Goal: Task Accomplishment & Management: Use online tool/utility

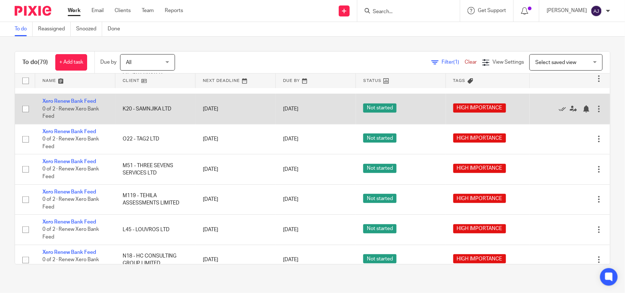
scroll to position [183, 0]
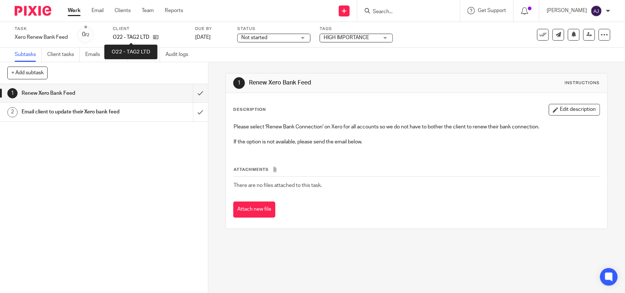
click at [133, 35] on p "O22 - TAG2 LTD" at bounding box center [131, 37] width 37 height 7
copy p "TAG2"
click at [71, 14] on link "Work" at bounding box center [74, 10] width 13 height 7
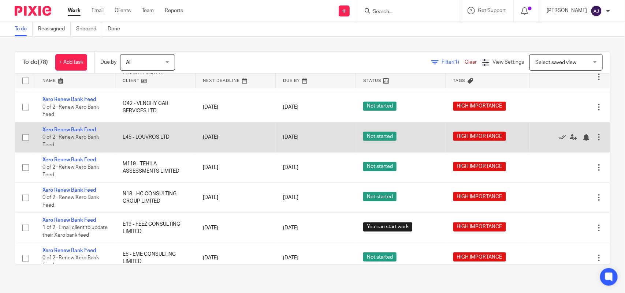
scroll to position [183, 0]
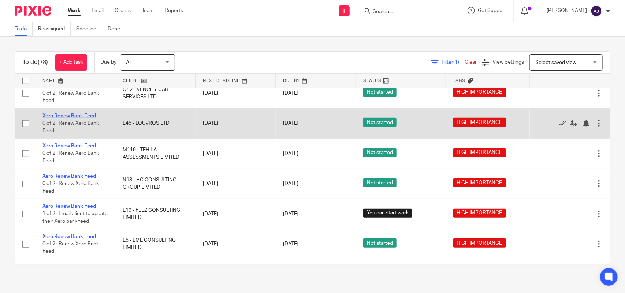
click at [68, 119] on link "Xero Renew Bank Feed" at bounding box center [68, 115] width 53 height 5
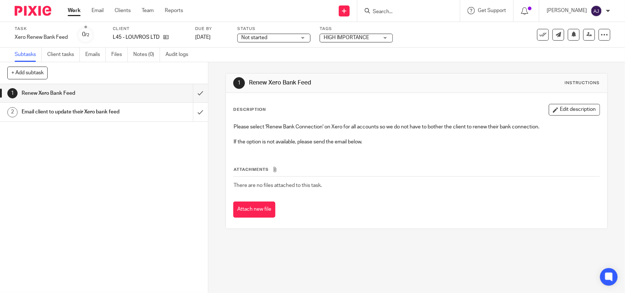
click at [138, 37] on p "L45 - LOUVROS LTD" at bounding box center [136, 37] width 47 height 7
copy p "LOUVROS"
click at [79, 9] on link "Work" at bounding box center [74, 10] width 13 height 7
click at [167, 31] on label "Client" at bounding box center [163, 29] width 101 height 6
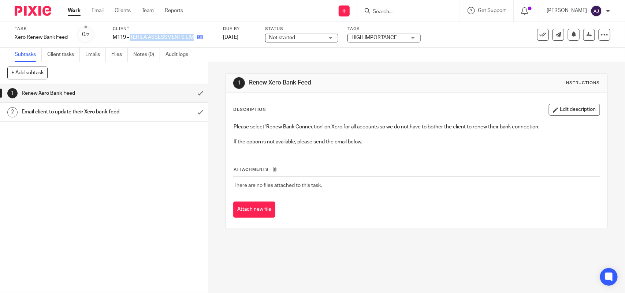
drag, startPoint x: 130, startPoint y: 37, endPoint x: 196, endPoint y: 34, distance: 65.6
click at [196, 34] on div "M119 - TEHILA ASSESSMENTS LIMITED" at bounding box center [163, 37] width 101 height 7
copy div "TEHILA ASSESSMENTS LIMITED"
click at [150, 34] on p "M119 - TEHILA ASSESSMENTS LIMITED" at bounding box center [153, 37] width 81 height 7
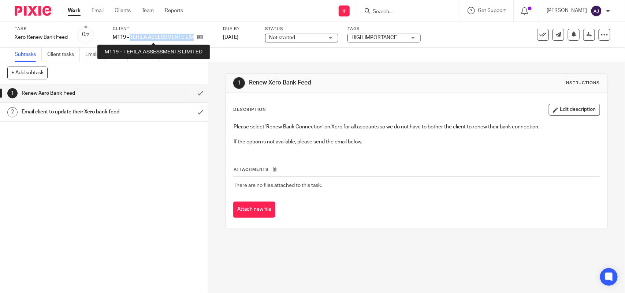
click at [179, 34] on p "M119 - TEHILA ASSESSMENTS LIMITED" at bounding box center [153, 37] width 81 height 7
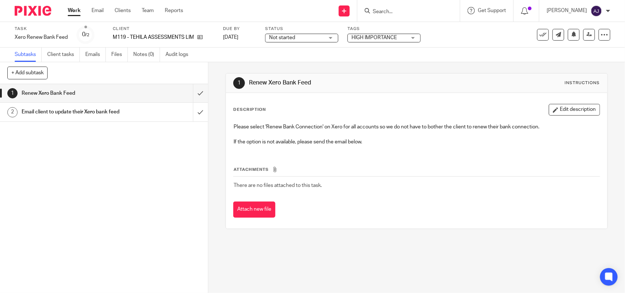
click at [78, 6] on div "Work Email Clients Team Reports Work Email Clients Team Reports Settings" at bounding box center [127, 11] width 134 height 22
click at [78, 8] on link "Work" at bounding box center [74, 10] width 13 height 7
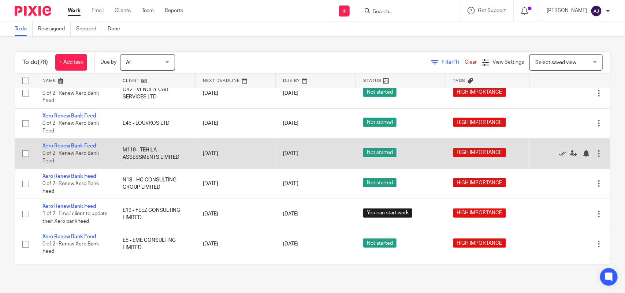
scroll to position [229, 0]
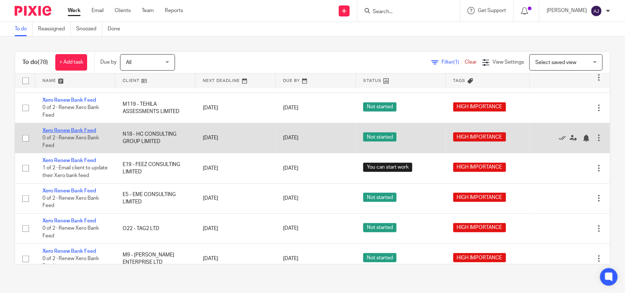
click at [57, 133] on link "Xero Renew Bank Feed" at bounding box center [68, 130] width 53 height 5
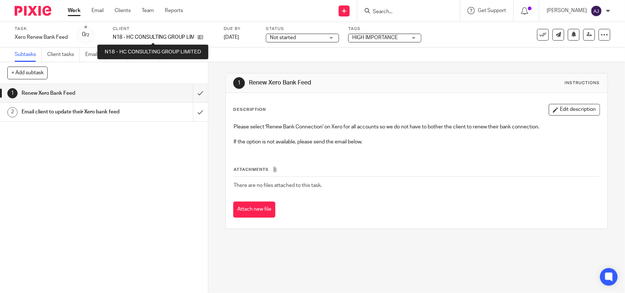
click at [151, 32] on div "Client N18 - HC CONSULTING GROUP LIMITED" at bounding box center [164, 35] width 102 height 18
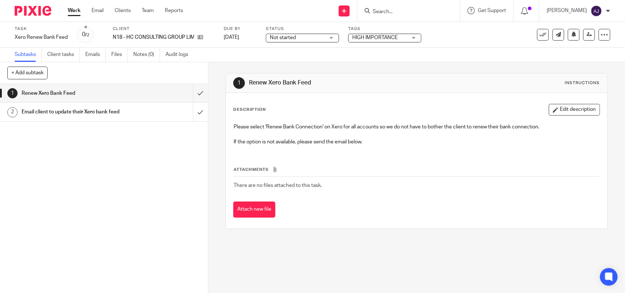
click at [151, 32] on div "Client N18 - HC CONSULTING GROUP LIMITED" at bounding box center [164, 35] width 102 height 18
click at [150, 32] on div "Client N18 - HC CONSULTING GROUP LIMITED" at bounding box center [164, 35] width 102 height 18
click at [144, 42] on div "Client N18 - HC CONSULTING GROUP LIMITED" at bounding box center [164, 35] width 102 height 18
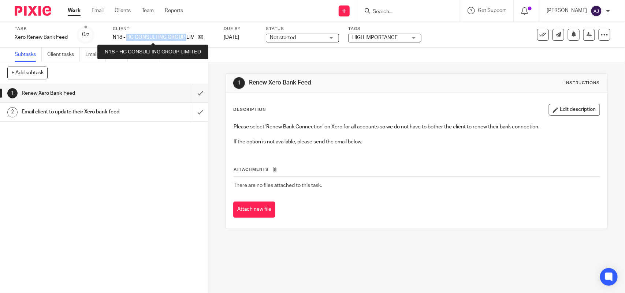
drag, startPoint x: 126, startPoint y: 36, endPoint x: 186, endPoint y: 36, distance: 59.7
click at [186, 36] on p "N18 - HC CONSULTING GROUP LIMITED" at bounding box center [153, 37] width 81 height 7
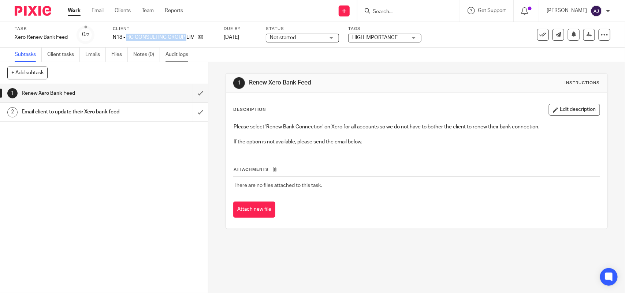
copy p "HC CONSULTING GROUP"
click at [79, 10] on link "Work" at bounding box center [74, 10] width 13 height 7
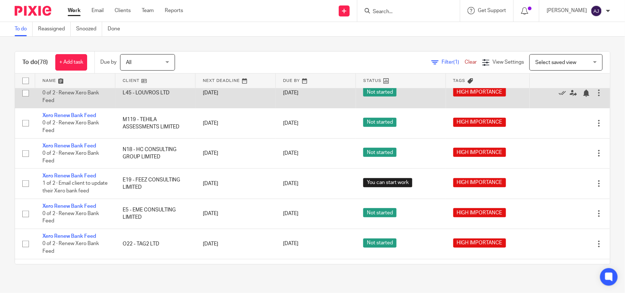
scroll to position [229, 0]
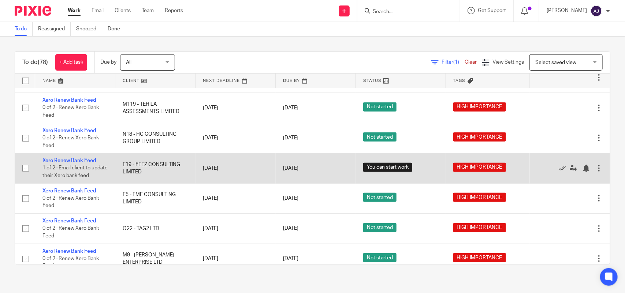
click at [68, 164] on td "Xero Renew Bank Feed 1 of 2 · Email client to update their Xero bank feed" at bounding box center [75, 168] width 80 height 30
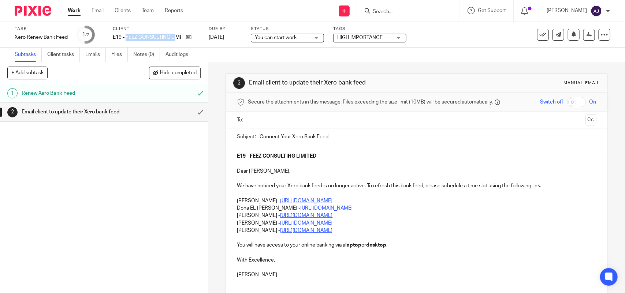
drag, startPoint x: 126, startPoint y: 37, endPoint x: 175, endPoint y: 36, distance: 49.5
click at [175, 36] on p "E19 - FEEZ CONSULTING LIMITED" at bounding box center [148, 37] width 70 height 7
copy p "FEEZ CONSULTING LI"
click at [188, 115] on input "submit" at bounding box center [104, 112] width 208 height 18
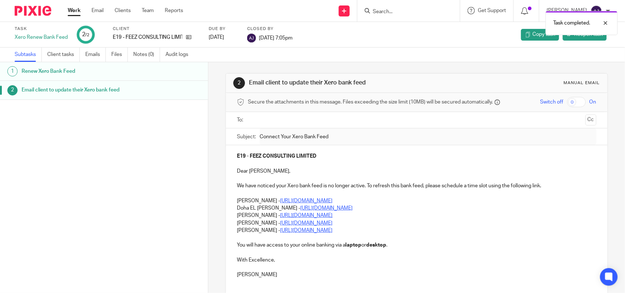
click at [79, 9] on link "Work" at bounding box center [74, 10] width 13 height 7
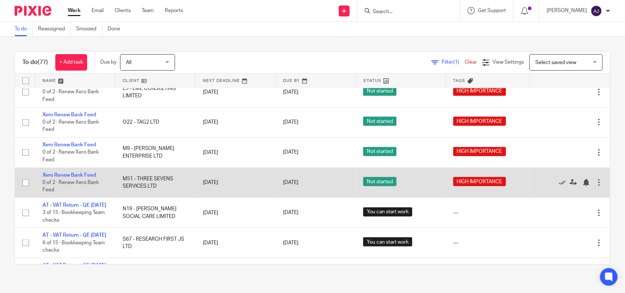
scroll to position [320, 0]
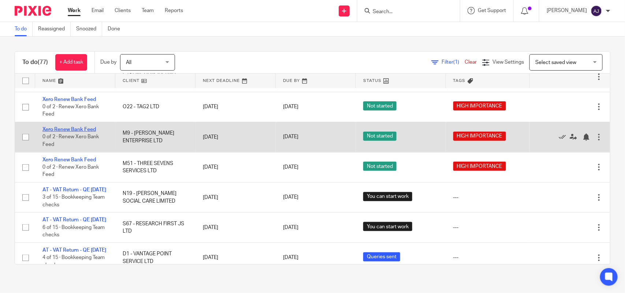
click at [76, 132] on link "Xero Renew Bank Feed" at bounding box center [68, 129] width 53 height 5
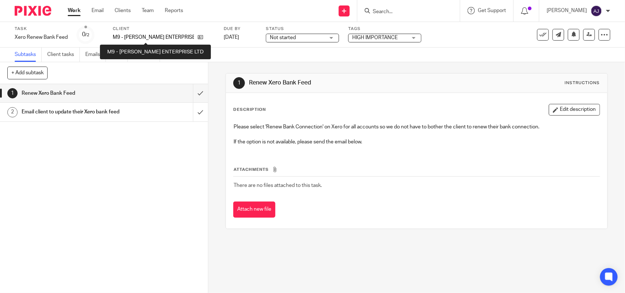
click at [138, 36] on p "M9 - [PERSON_NAME] ENTERPRISE LTD" at bounding box center [153, 37] width 81 height 7
click at [138, 37] on p "M9 - [PERSON_NAME] ENTERPRISE LTD" at bounding box center [153, 37] width 81 height 7
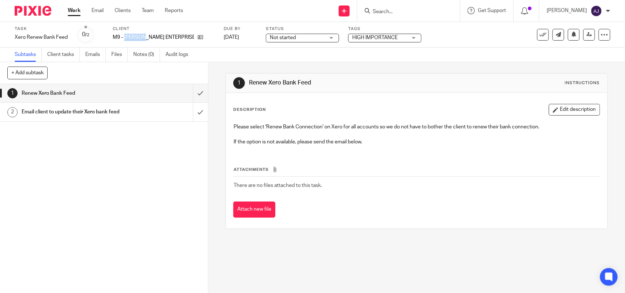
copy p "MALONE"
click at [64, 7] on div "Work Email Clients Team Reports Work Email Clients Team Reports Settings" at bounding box center [127, 11] width 134 height 22
click at [70, 10] on link "Work" at bounding box center [74, 10] width 13 height 7
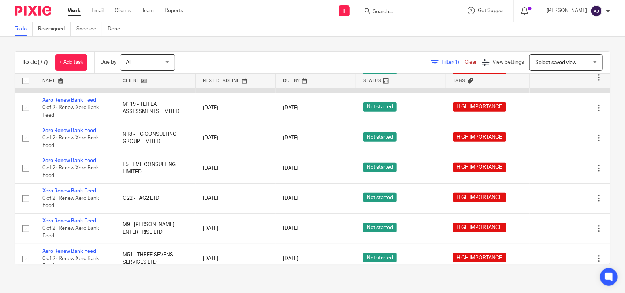
scroll to position [259, 0]
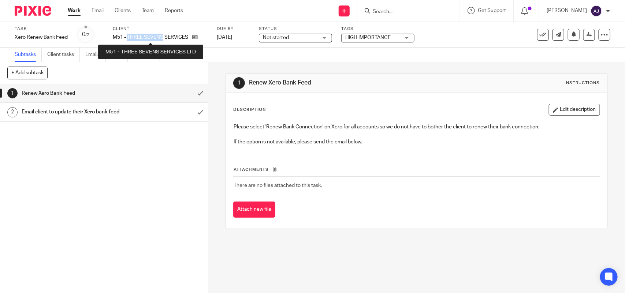
drag, startPoint x: 127, startPoint y: 37, endPoint x: 163, endPoint y: 33, distance: 36.1
click at [163, 34] on p "M51 - THREE SEVENS SERVICES LTD" at bounding box center [151, 37] width 76 height 7
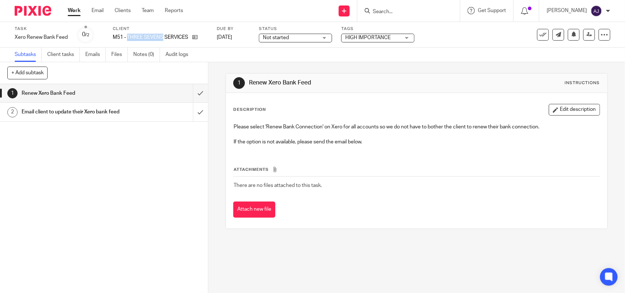
copy p "THREE SEVENS"
click at [195, 94] on input "submit" at bounding box center [104, 93] width 208 height 18
click at [193, 108] on input "submit" at bounding box center [104, 112] width 208 height 18
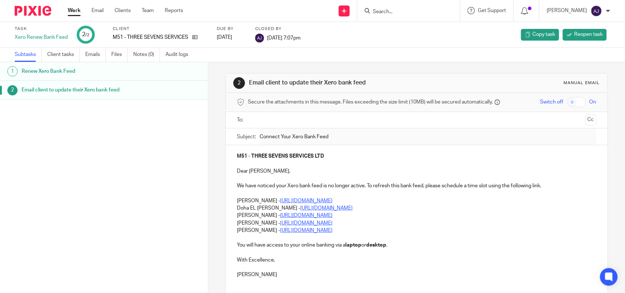
click at [74, 10] on link "Work" at bounding box center [74, 10] width 13 height 7
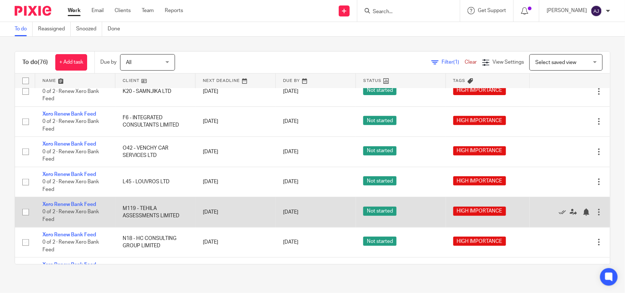
scroll to position [137, 0]
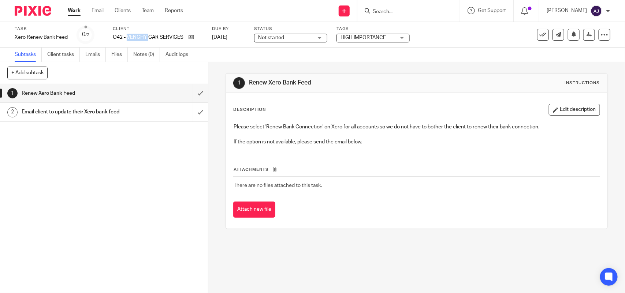
click at [135, 36] on p "O42 - VENCHY CAR SERVICES LTD" at bounding box center [149, 37] width 72 height 7
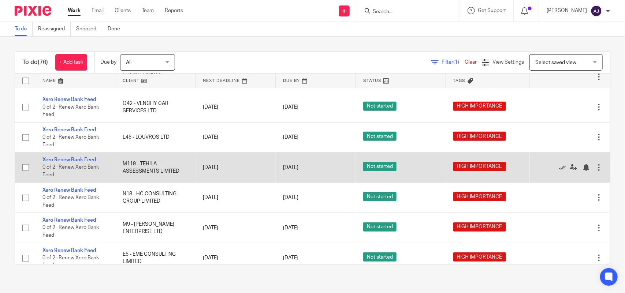
scroll to position [183, 0]
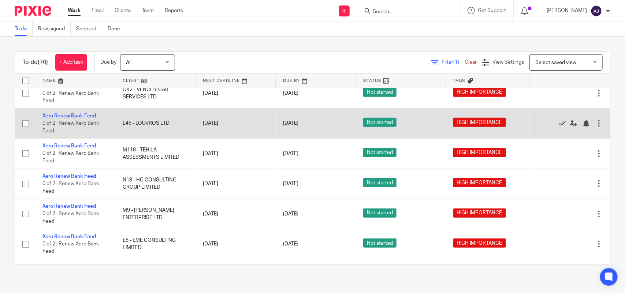
drag, startPoint x: 65, startPoint y: 120, endPoint x: 70, endPoint y: 118, distance: 5.4
click at [68, 119] on td "Xero Renew Bank Feed 0 of 2 · Renew Xero Bank Feed" at bounding box center [75, 123] width 80 height 30
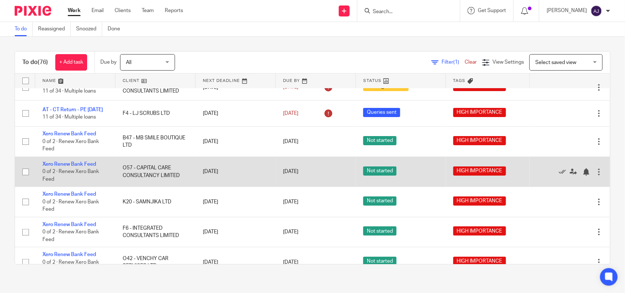
scroll to position [0, 0]
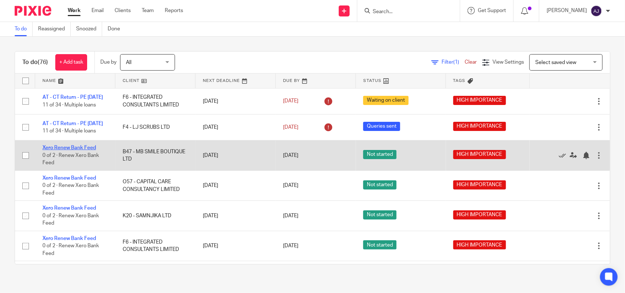
click at [73, 150] on link "Xero Renew Bank Feed" at bounding box center [68, 147] width 53 height 5
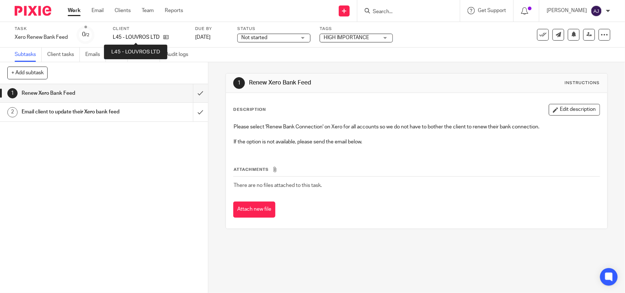
click at [147, 36] on p "L45 - LOUVROS LTD" at bounding box center [136, 37] width 47 height 7
click at [142, 38] on p "L45 - LOUVROS LTD" at bounding box center [136, 37] width 47 height 7
click at [129, 34] on p "L45 - LOUVROS LTD" at bounding box center [136, 37] width 47 height 7
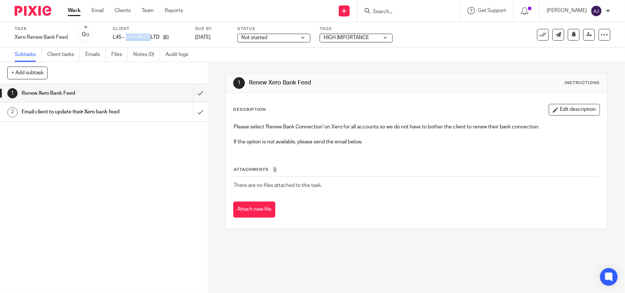
click at [129, 35] on p "L45 - LOUVROS LTD" at bounding box center [136, 37] width 47 height 7
copy p "LOUVROS"
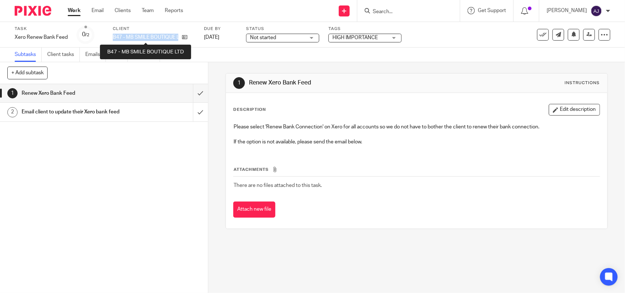
click at [126, 36] on p "B47 - MB SMILE BOUTIQUE LTD" at bounding box center [146, 37] width 66 height 7
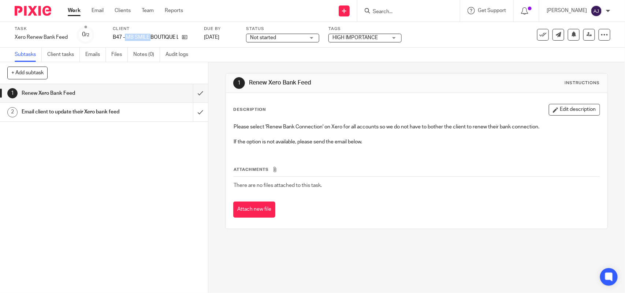
drag, startPoint x: 125, startPoint y: 37, endPoint x: 149, endPoint y: 37, distance: 24.5
click at [149, 37] on p "B47 - MB SMILE BOUTIQUE LTD" at bounding box center [146, 37] width 66 height 7
click at [94, 169] on div "1 Renew Xero Bank Feed 2 Email client to update their Xero bank feed" at bounding box center [104, 188] width 208 height 209
click at [70, 12] on link "Work" at bounding box center [74, 10] width 13 height 7
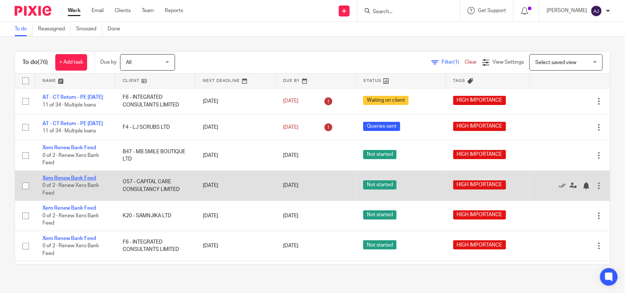
click at [72, 181] on link "Xero Renew Bank Feed" at bounding box center [68, 178] width 53 height 5
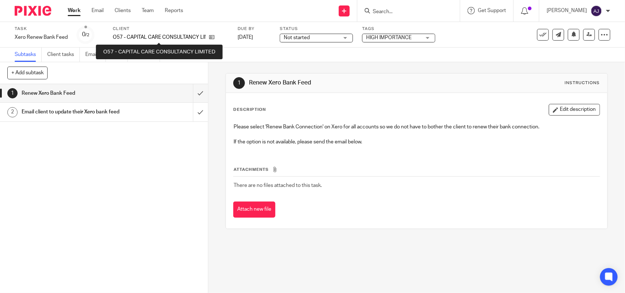
click at [150, 38] on p "O57 - CAPITAL CARE CONSULTANCY LIMITED" at bounding box center [159, 37] width 93 height 7
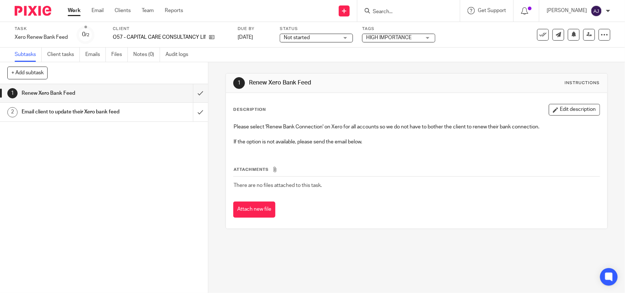
click at [134, 37] on p "O57 - CAPITAL CARE CONSULTANCY LIMITED" at bounding box center [159, 37] width 93 height 7
drag, startPoint x: 127, startPoint y: 36, endPoint x: 160, endPoint y: 35, distance: 33.0
click at [160, 35] on p "O57 - CAPITAL CARE CONSULTANCY LIMITED" at bounding box center [159, 37] width 93 height 7
copy p "CAPITAL CARE"
click at [61, 13] on div "Work Email Clients Team Reports Work Email Clients Team Reports Settings Send n…" at bounding box center [312, 11] width 625 height 22
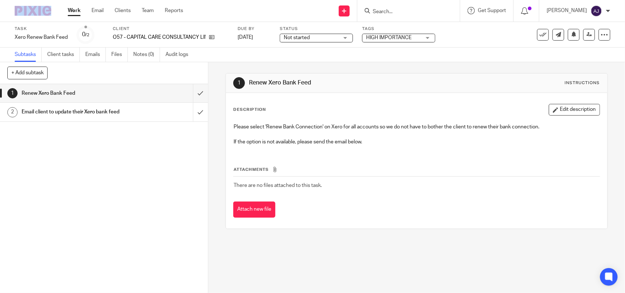
click at [71, 11] on link "Work" at bounding box center [74, 10] width 13 height 7
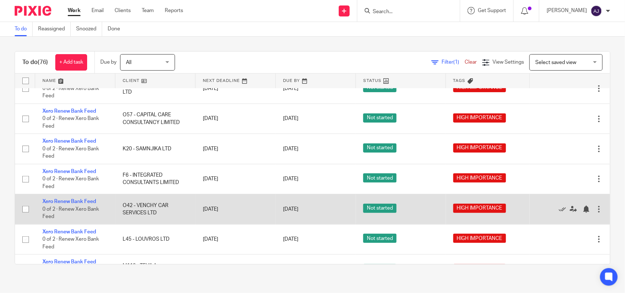
scroll to position [46, 0]
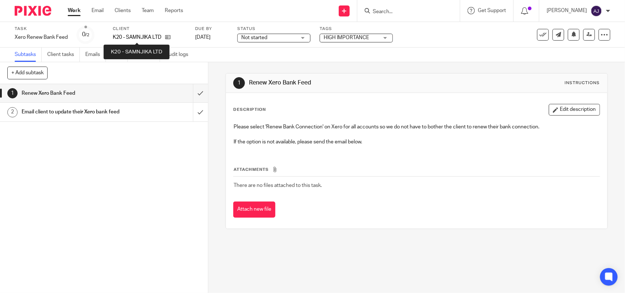
click at [138, 37] on p "K20 - SAMNJIKA LTD" at bounding box center [137, 37] width 49 height 7
copy p "SAMNJIKA"
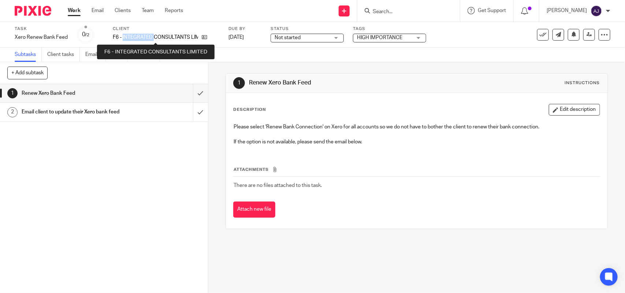
drag, startPoint x: 122, startPoint y: 36, endPoint x: 154, endPoint y: 36, distance: 32.6
click at [154, 36] on p "F6 - INTEGRATED CONSULTANTS LIMITED" at bounding box center [155, 37] width 85 height 7
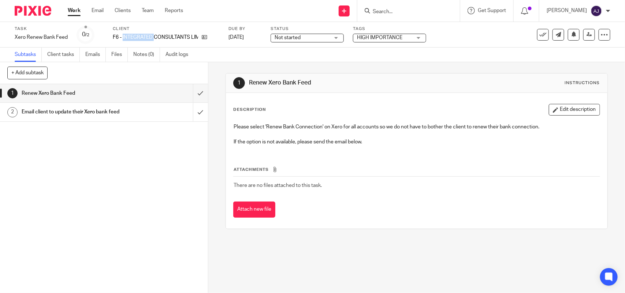
copy p "INTEGRATED"
click at [192, 92] on input "submit" at bounding box center [104, 93] width 208 height 18
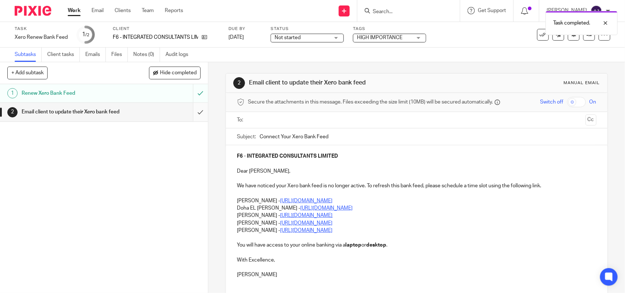
click at [193, 113] on input "submit" at bounding box center [104, 112] width 208 height 18
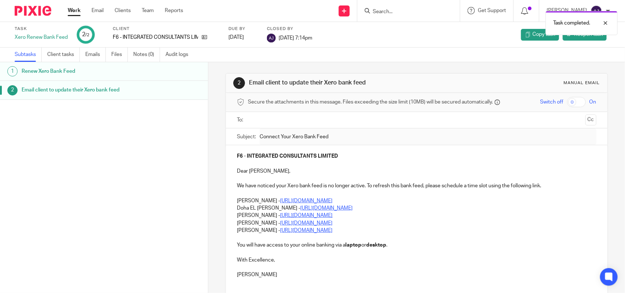
click at [76, 10] on link "Work" at bounding box center [74, 10] width 13 height 7
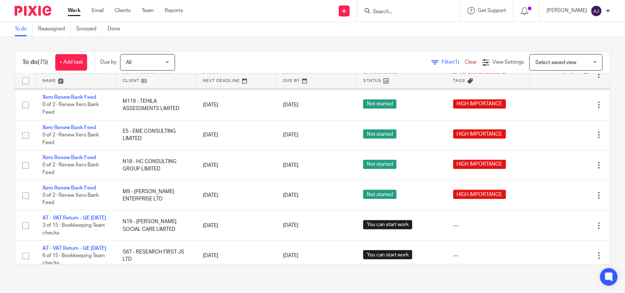
scroll to position [229, 0]
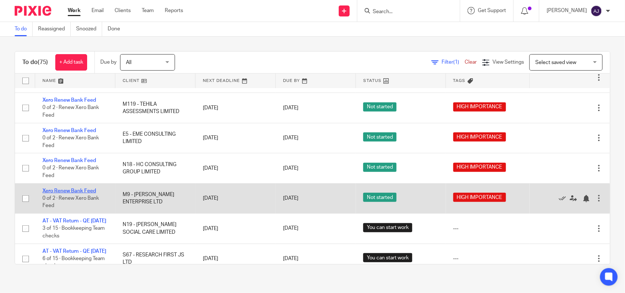
click at [83, 194] on link "Xero Renew Bank Feed" at bounding box center [68, 191] width 53 height 5
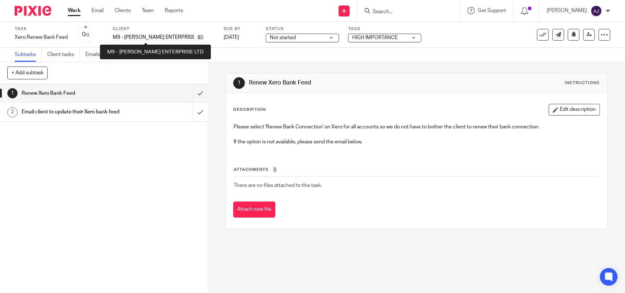
click at [140, 34] on p "M9 - MALONE ENTERPRISE LTD" at bounding box center [153, 37] width 81 height 7
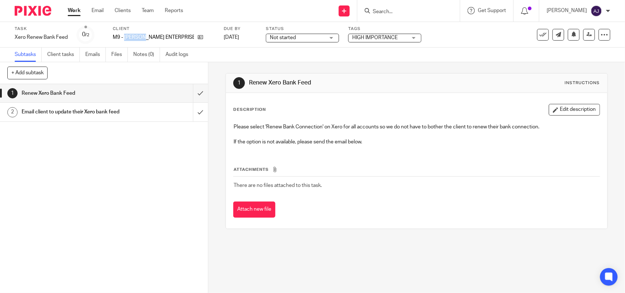
click at [140, 32] on div "Client M9 - MALONE ENTERPRISE LTD" at bounding box center [164, 35] width 102 height 18
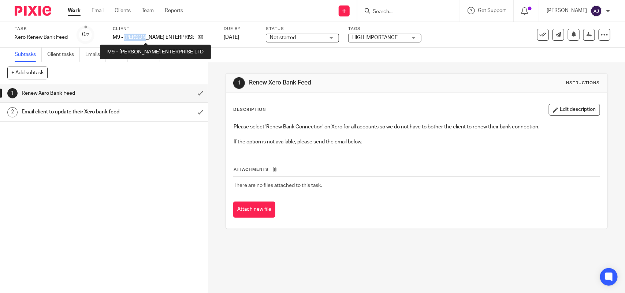
click at [141, 34] on p "M9 - [PERSON_NAME] ENTERPRISE LTD" at bounding box center [153, 37] width 81 height 7
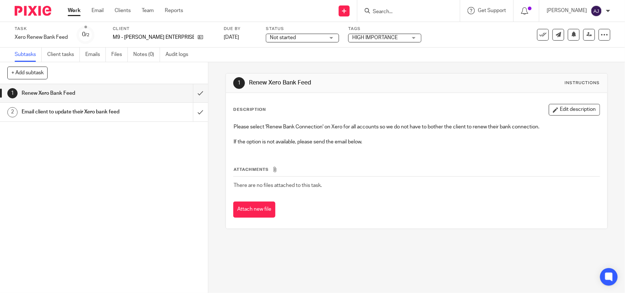
click at [149, 35] on p "M9 - MALONE ENTERPRISE LTD" at bounding box center [153, 37] width 81 height 7
click at [149, 35] on p "M9 - [PERSON_NAME] ENTERPRISE LTD" at bounding box center [153, 37] width 81 height 7
click at [137, 35] on p "M9 - [PERSON_NAME] ENTERPRISE LTD" at bounding box center [153, 37] width 81 height 7
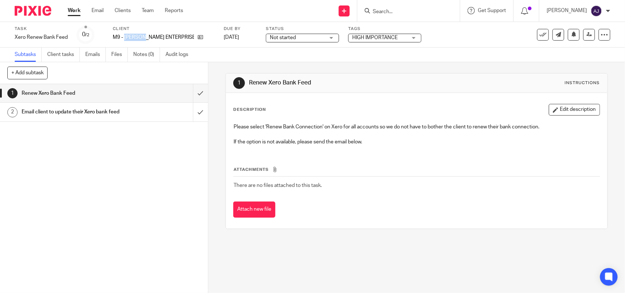
copy p "MALONE"
click at [71, 13] on link "Work" at bounding box center [74, 10] width 13 height 7
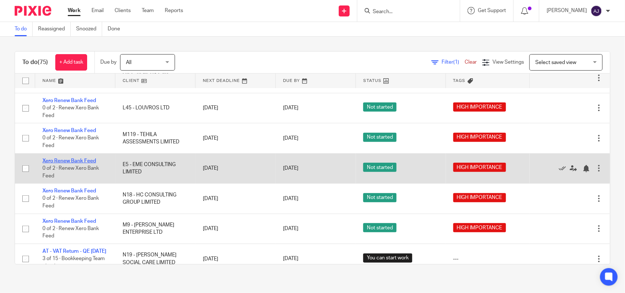
scroll to position [183, 0]
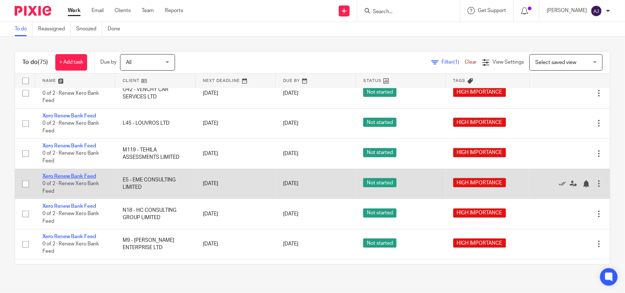
click at [71, 179] on link "Xero Renew Bank Feed" at bounding box center [68, 176] width 53 height 5
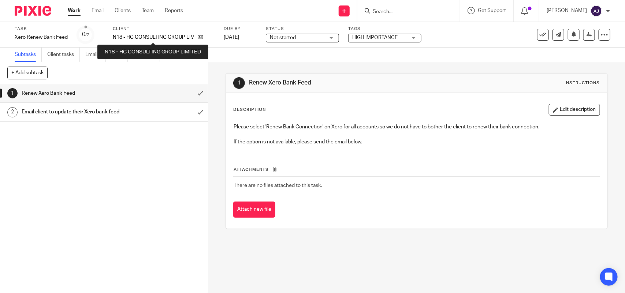
click at [153, 34] on p "N18 - HC CONSULTING GROUP LIMITED" at bounding box center [153, 37] width 81 height 7
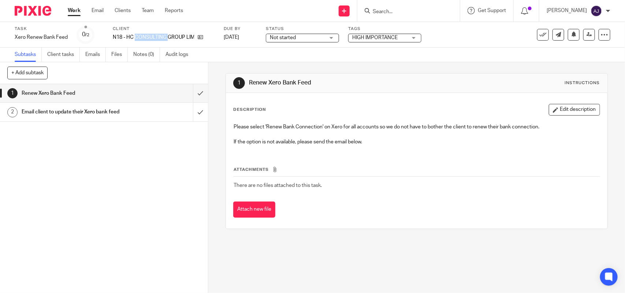
click at [153, 34] on p "N18 - HC CONSULTING GROUP LIMITED" at bounding box center [153, 37] width 81 height 7
click at [145, 34] on p "N18 - HC CONSULTING GROUP LIMITED" at bounding box center [153, 37] width 81 height 7
drag, startPoint x: 126, startPoint y: 35, endPoint x: 168, endPoint y: 37, distance: 42.2
click at [168, 37] on p "N18 - HC CONSULTING GROUP LIMITED" at bounding box center [153, 37] width 81 height 7
copy p "HC CONSULTING"
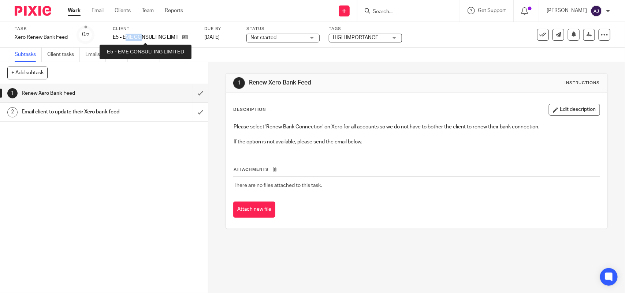
drag, startPoint x: 125, startPoint y: 33, endPoint x: 142, endPoint y: 41, distance: 18.5
click at [142, 41] on div "Client E5 - EME CONSULTING LIMITED" at bounding box center [154, 35] width 82 height 18
click at [137, 35] on p "E5 - EME CONSULTING LIMITED" at bounding box center [146, 37] width 66 height 7
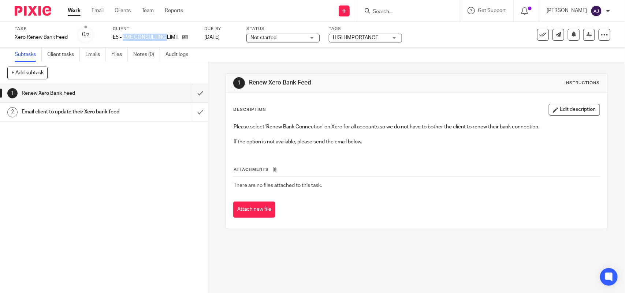
drag, startPoint x: 123, startPoint y: 37, endPoint x: 167, endPoint y: 43, distance: 44.3
click at [167, 43] on div "Client E5 - EME CONSULTING LIMITED" at bounding box center [154, 35] width 82 height 18
copy p "EME CONSULTING"
drag, startPoint x: 598, startPoint y: 148, endPoint x: 620, endPoint y: 145, distance: 22.9
click at [599, 147] on div "1 Renew Xero Bank Feed Instructions Description Edit description Please select …" at bounding box center [416, 177] width 417 height 231
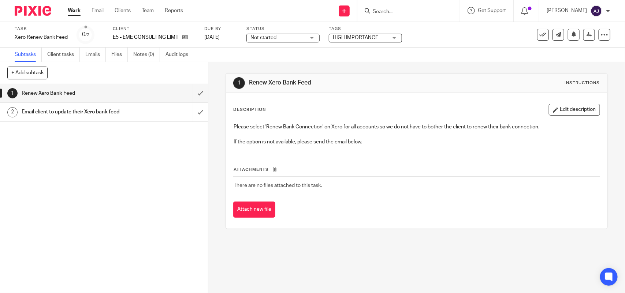
click at [80, 9] on link "Work" at bounding box center [74, 10] width 13 height 7
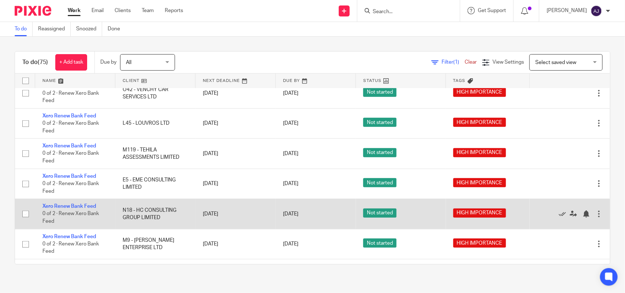
scroll to position [229, 0]
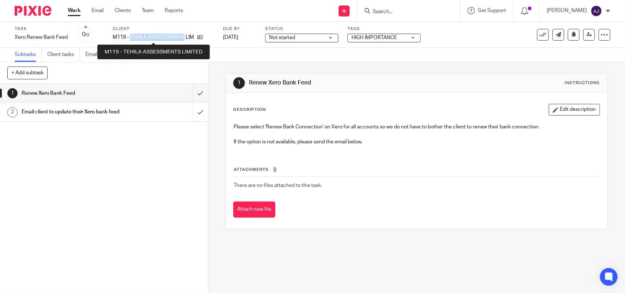
drag, startPoint x: 130, startPoint y: 37, endPoint x: 184, endPoint y: 38, distance: 53.8
click at [184, 38] on p "M119 - TEHILA ASSESSMENTS LIMITED" at bounding box center [153, 37] width 81 height 7
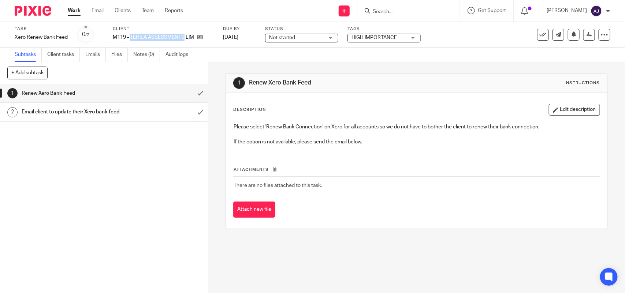
copy p "TEHILA ASSESSMENTS"
click at [127, 168] on div "1 Renew Xero Bank Feed 2 Email client to update their Xero bank feed" at bounding box center [104, 188] width 208 height 209
click at [71, 11] on link "Work" at bounding box center [74, 10] width 13 height 7
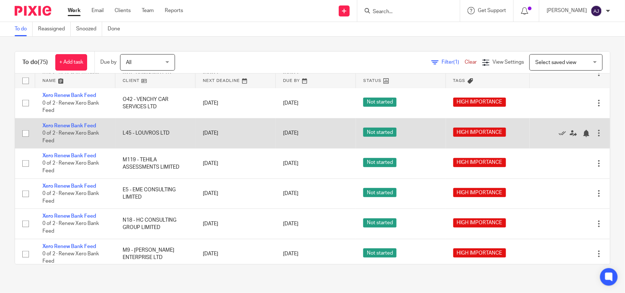
scroll to position [127, 0]
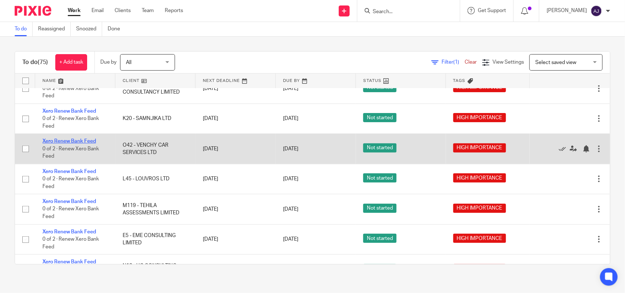
click at [88, 144] on link "Xero Renew Bank Feed" at bounding box center [68, 141] width 53 height 5
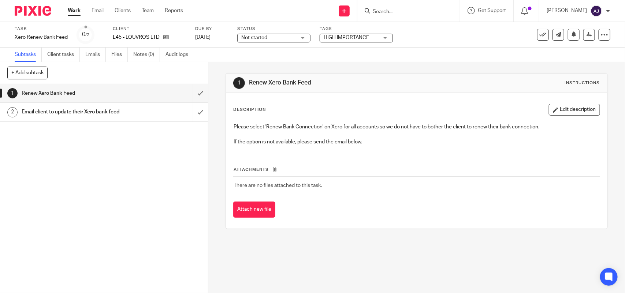
click at [135, 32] on div "Client L45 - LOUVROS LTD" at bounding box center [149, 35] width 73 height 18
click at [136, 32] on div "Client L45 - LOUVROS LTD" at bounding box center [149, 35] width 73 height 18
click at [136, 34] on div "Client L45 - LOUVROS LTD" at bounding box center [149, 35] width 73 height 18
click at [136, 34] on p "L45 - LOUVROS LTD" at bounding box center [136, 37] width 47 height 7
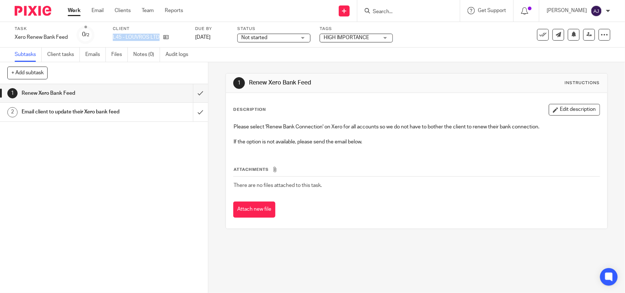
click at [137, 34] on p "L45 - LOUVROS LTD" at bounding box center [136, 37] width 47 height 7
click at [141, 36] on p "L45 - LOUVROS LTD" at bounding box center [136, 37] width 47 height 7
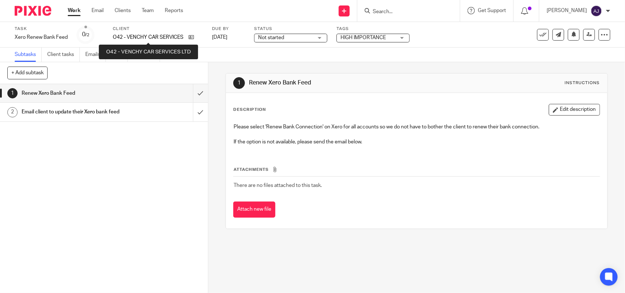
click at [148, 37] on p "O42 - VENCHY CAR SERVICES LTD" at bounding box center [149, 37] width 72 height 7
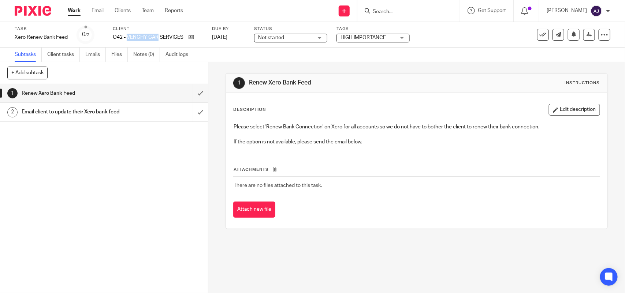
drag, startPoint x: 127, startPoint y: 37, endPoint x: 158, endPoint y: 37, distance: 31.1
click at [158, 37] on p "O42 - VENCHY CAR SERVICES LTD" at bounding box center [149, 37] width 72 height 7
copy p "VENCHY CAR"
click at [112, 178] on div "1 Renew Xero Bank Feed 2 Email client to update their Xero bank feed" at bounding box center [104, 188] width 208 height 209
click at [79, 12] on link "Work" at bounding box center [74, 10] width 13 height 7
